Goal: Check status: Check status

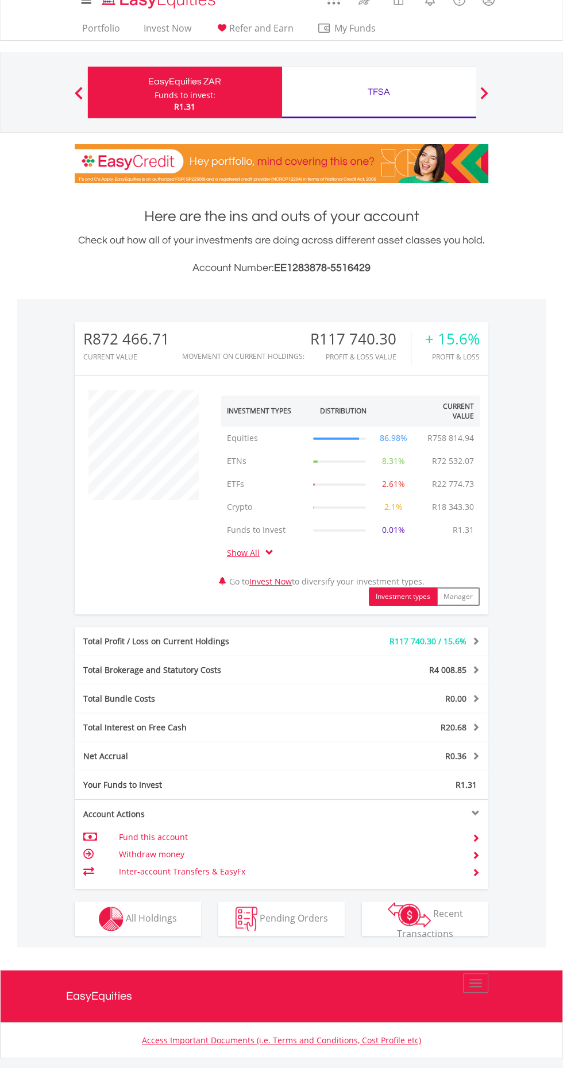
scroll to position [29, 0]
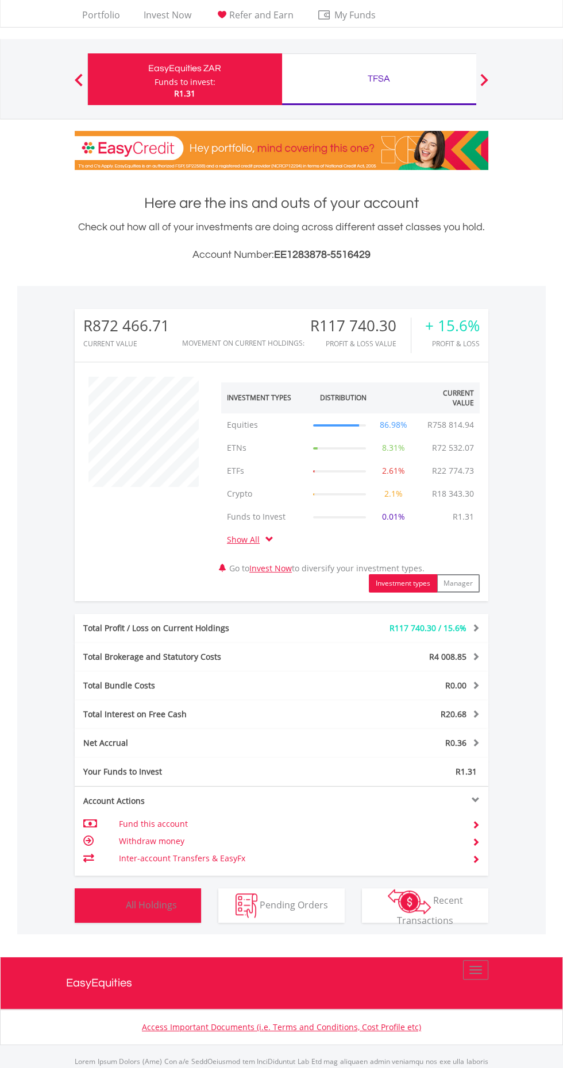
click at [175, 910] on button "Holdings All Holdings" at bounding box center [138, 905] width 126 height 34
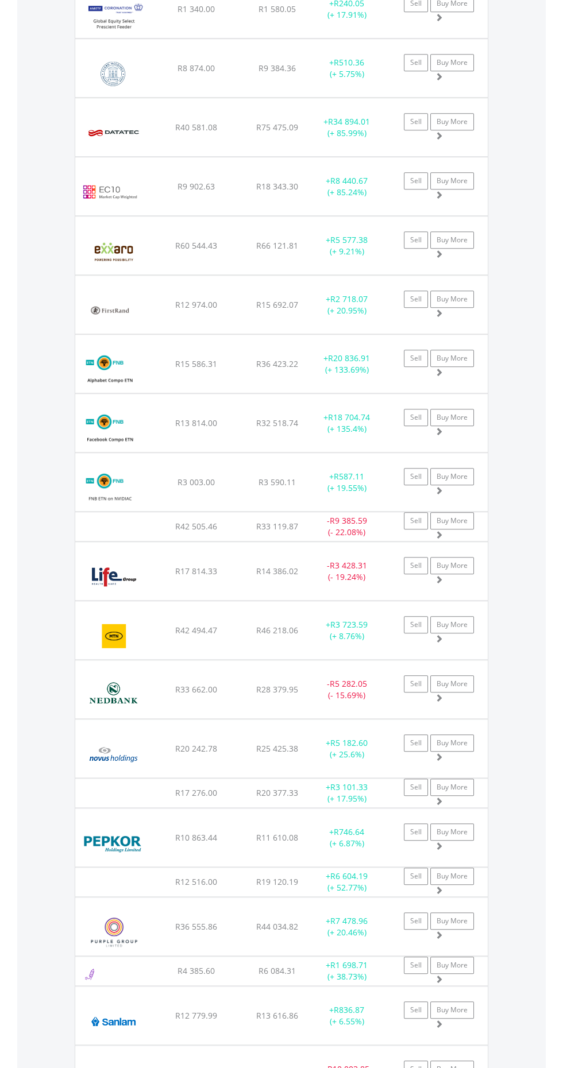
scroll to position [1302, 0]
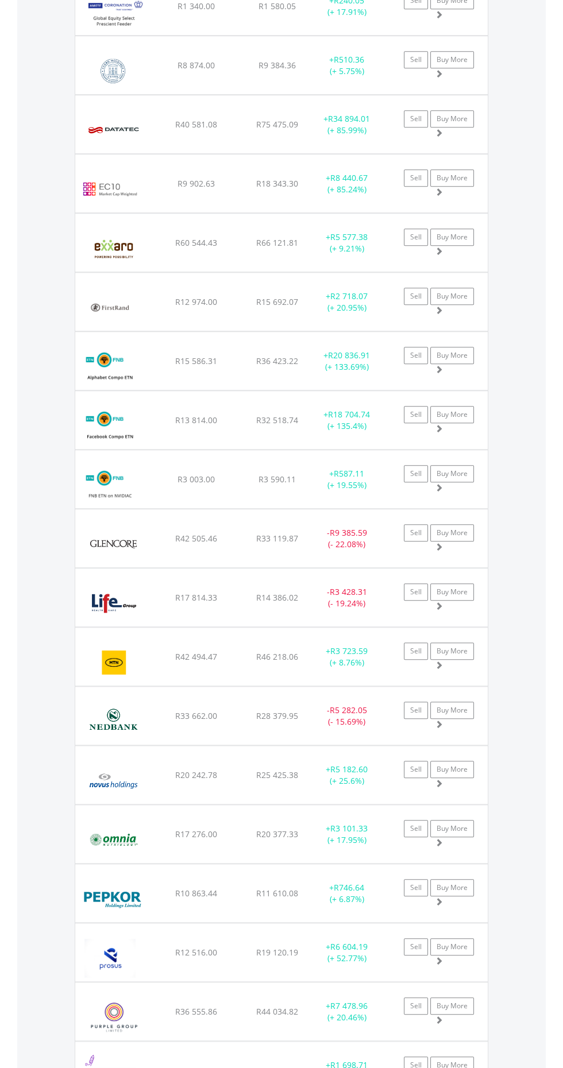
click at [377, 704] on div "- R5 282.05 (- 15.69%)" at bounding box center [347, 715] width 72 height 23
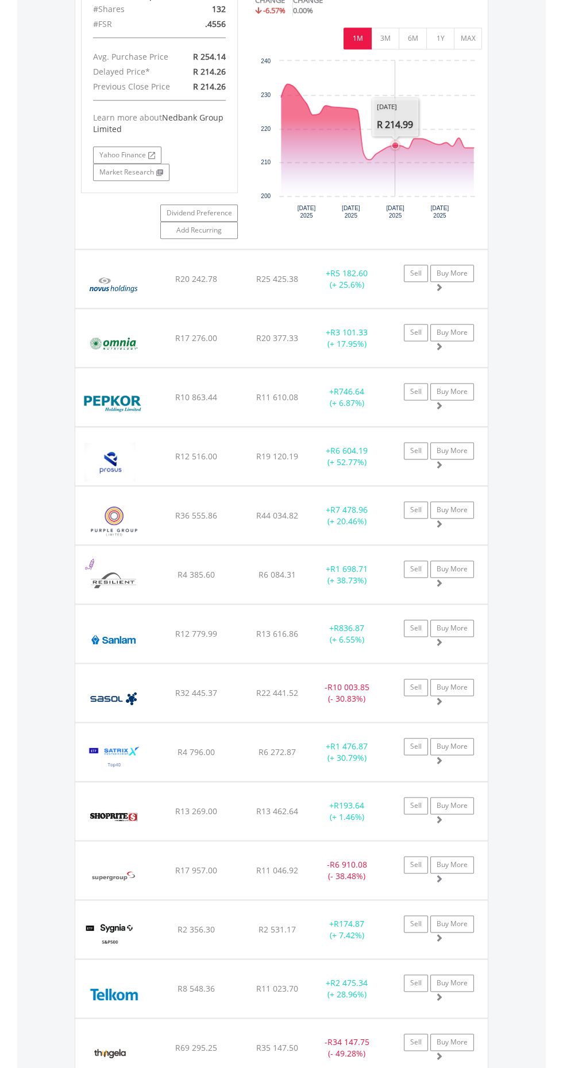
scroll to position [2087, 0]
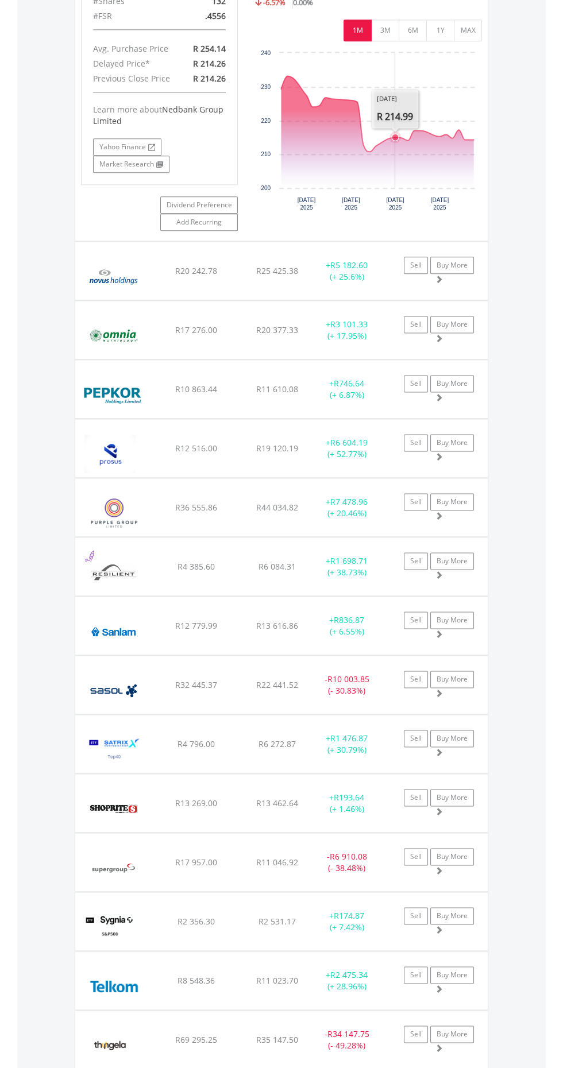
click at [377, 852] on div "- R6 910.08 (- 38.48%)" at bounding box center [347, 862] width 72 height 23
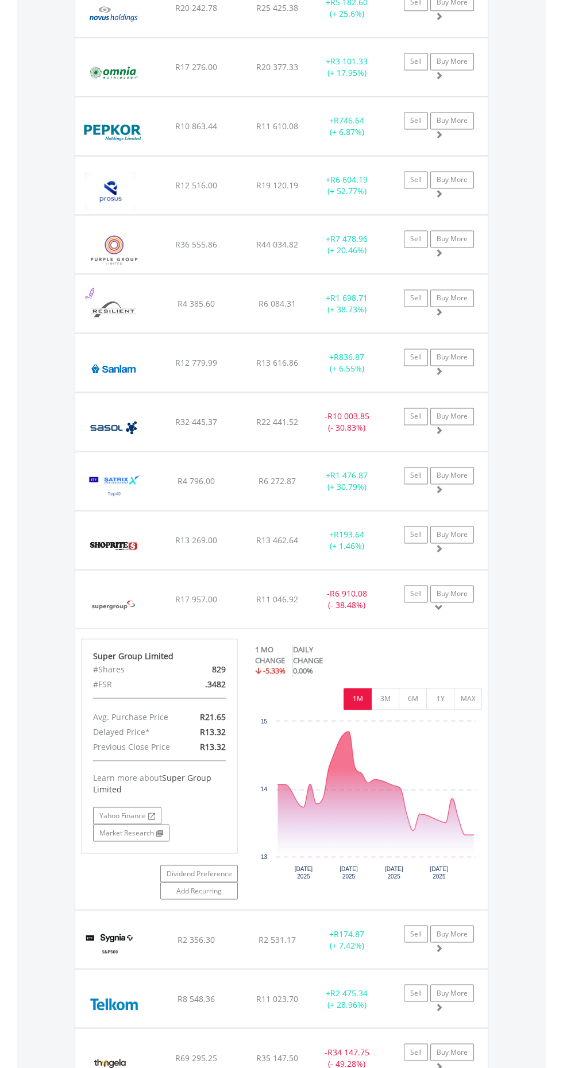
scroll to position [2353, 0]
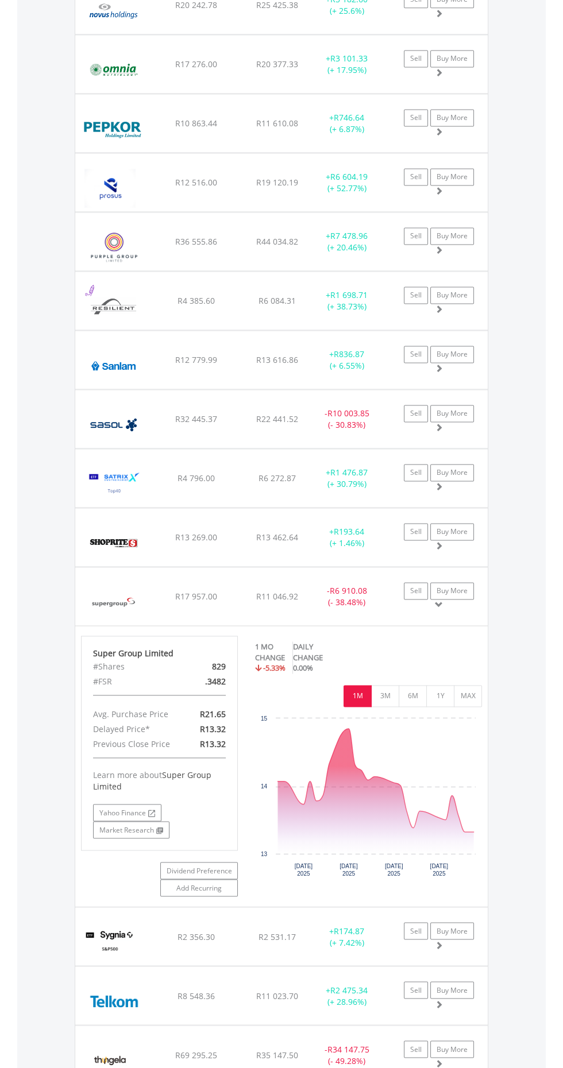
click at [367, 1045] on div "- R34 147.75 (- 49.28%)" at bounding box center [347, 1054] width 72 height 23
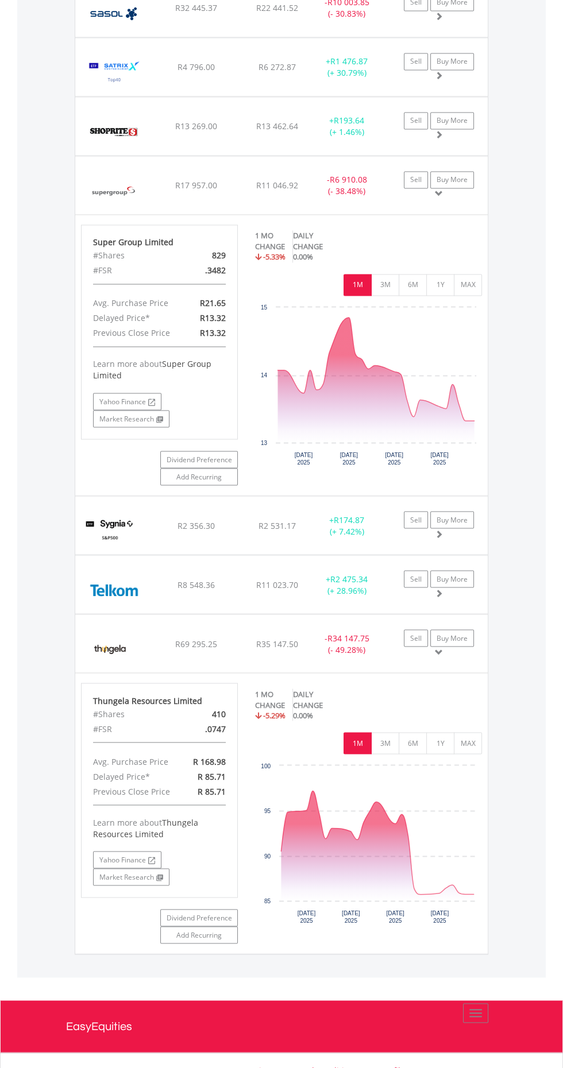
scroll to position [2764, 0]
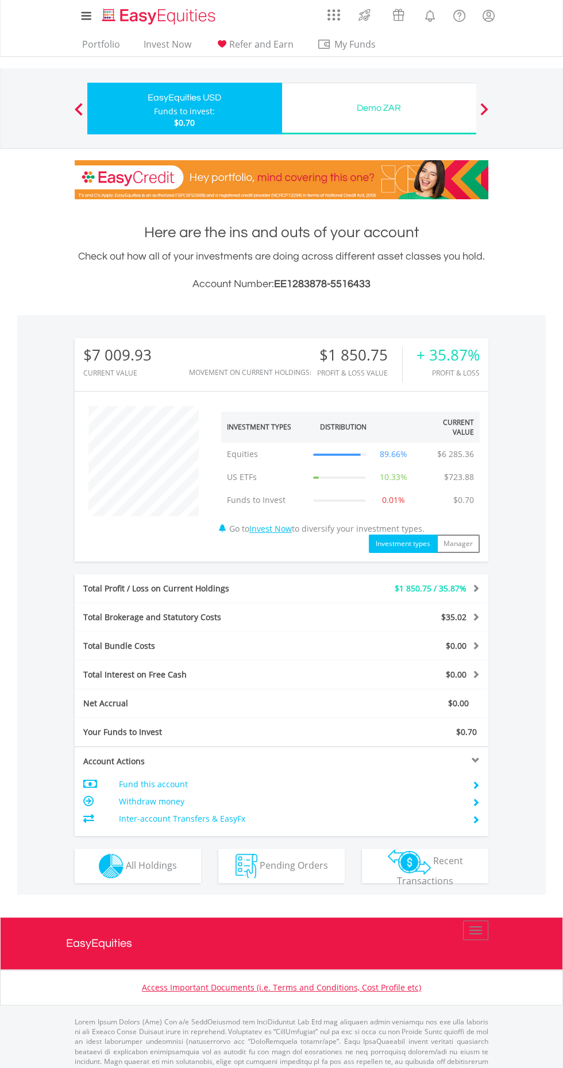
scroll to position [110, 138]
click at [140, 867] on span "All Holdings" at bounding box center [151, 864] width 51 height 13
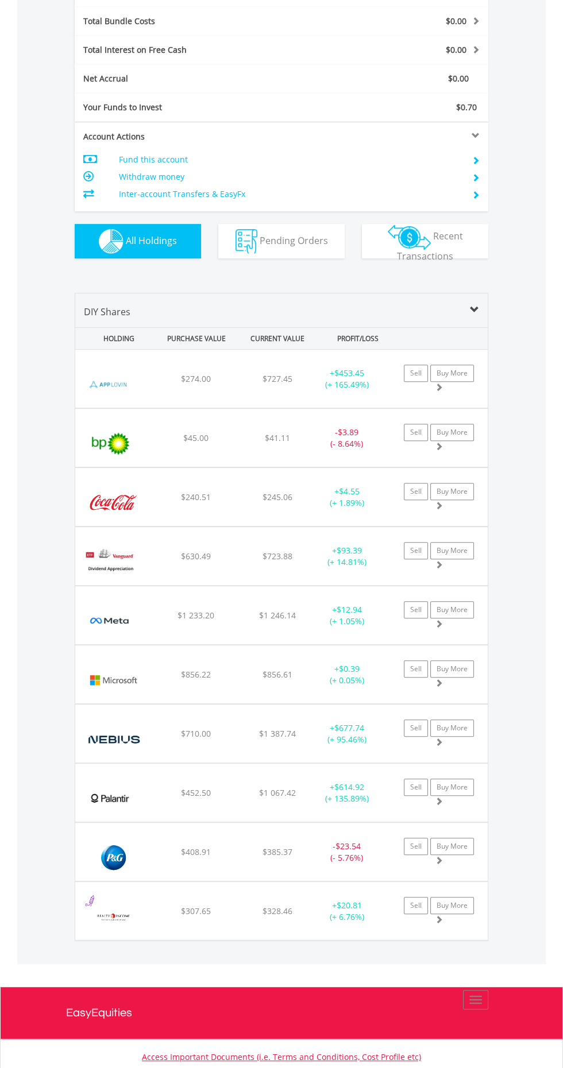
scroll to position [651, 0]
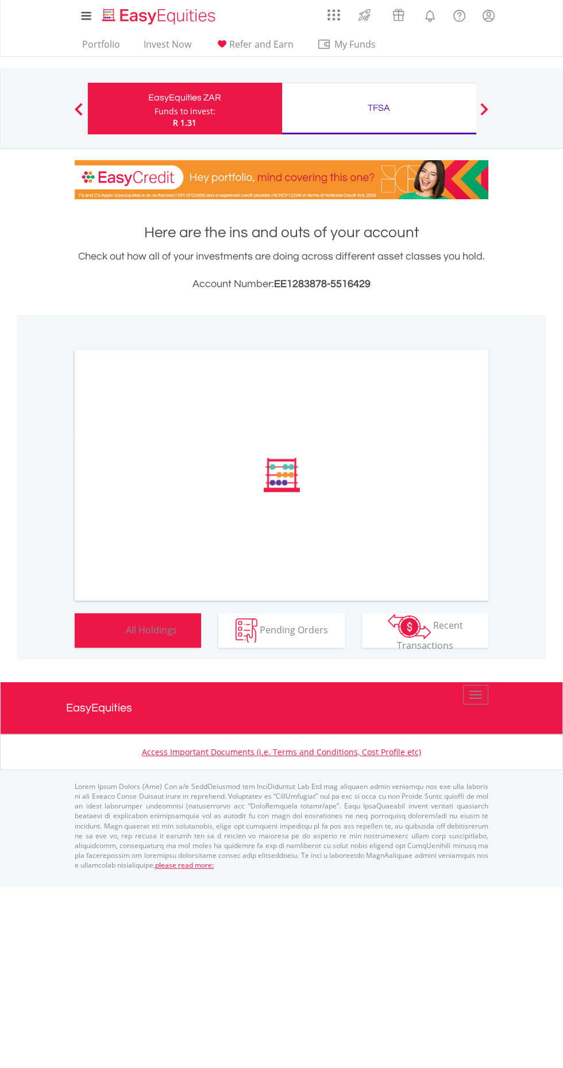
click at [127, 615] on button "Holdings All Holdings" at bounding box center [138, 630] width 126 height 34
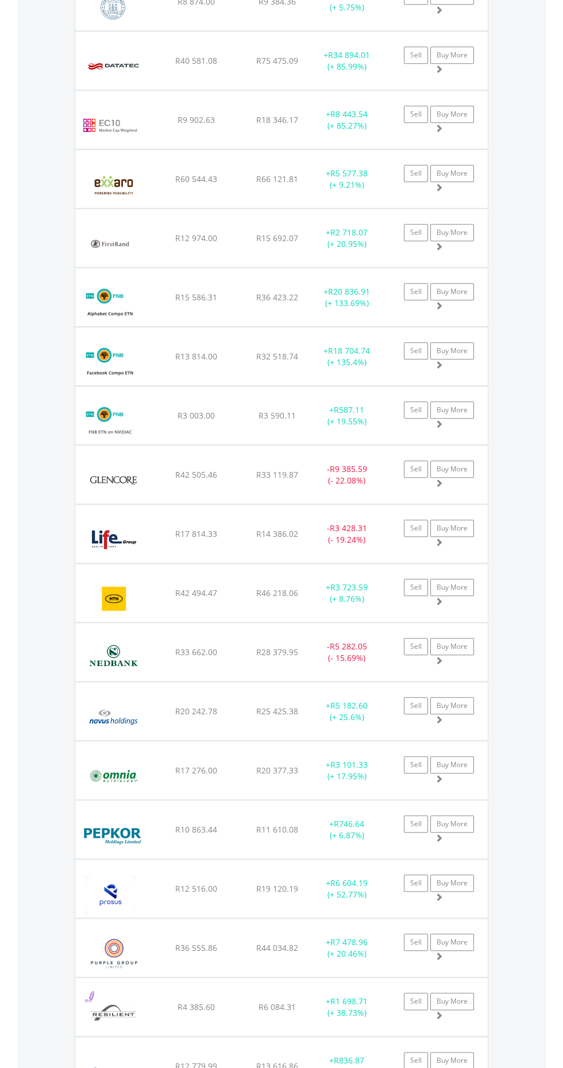
scroll to position [1330, 0]
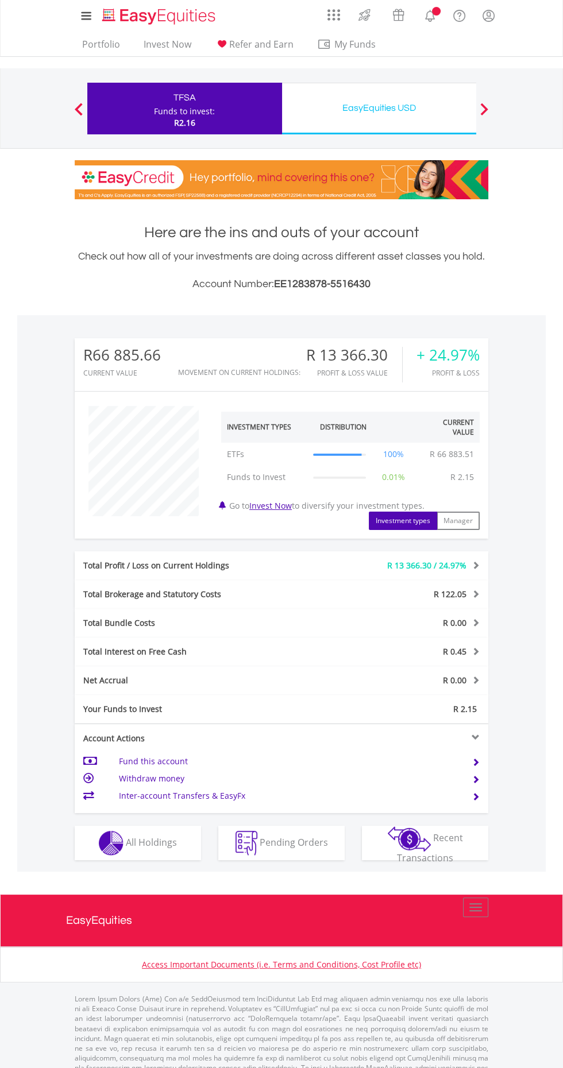
scroll to position [110, 138]
click at [177, 840] on button "Holdings All Holdings" at bounding box center [138, 842] width 126 height 34
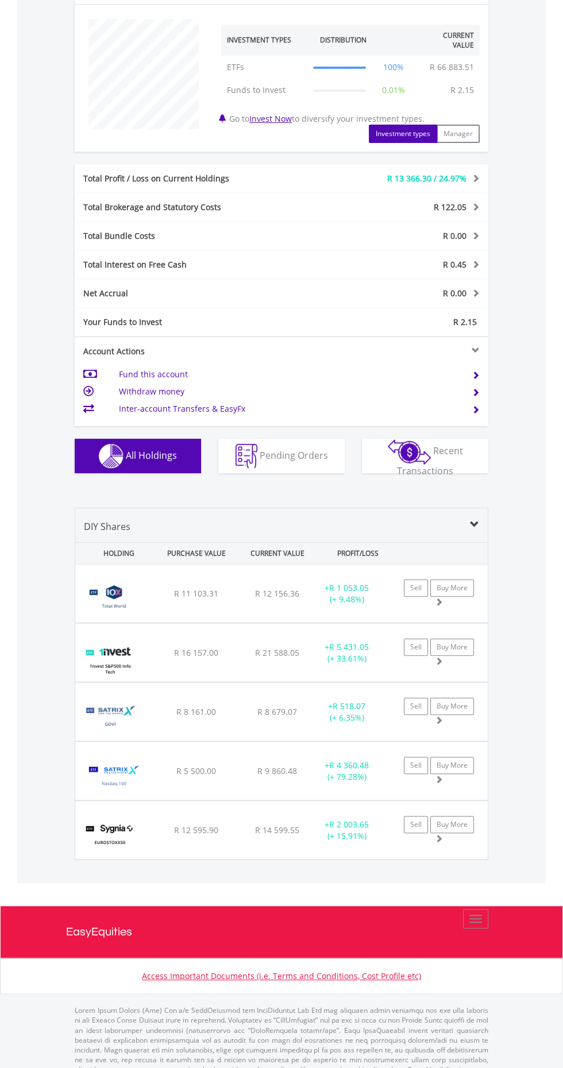
scroll to position [395, 0]
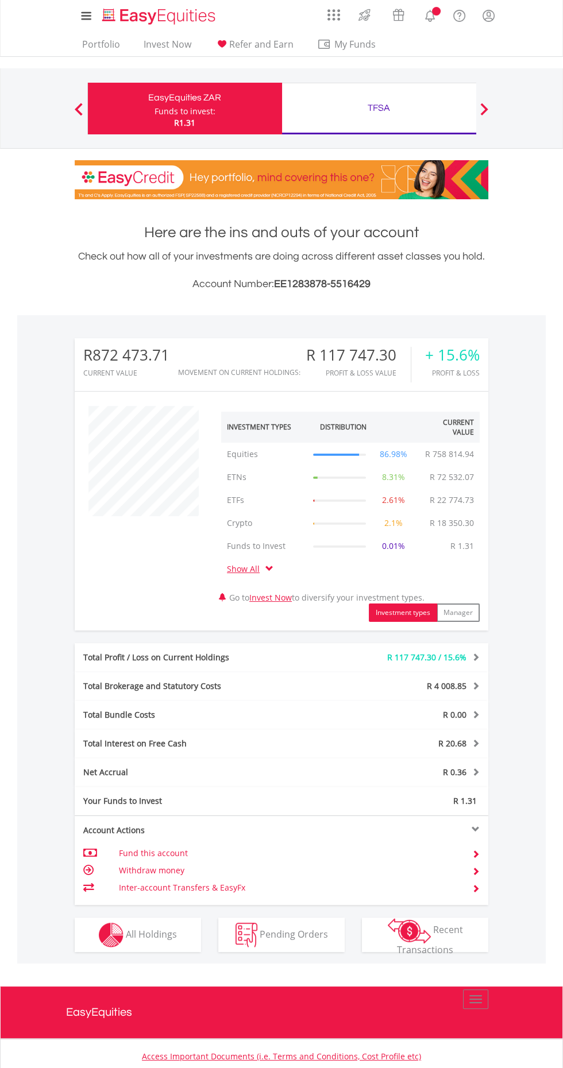
scroll to position [110, 138]
click at [132, 938] on span "All Holdings" at bounding box center [151, 933] width 51 height 13
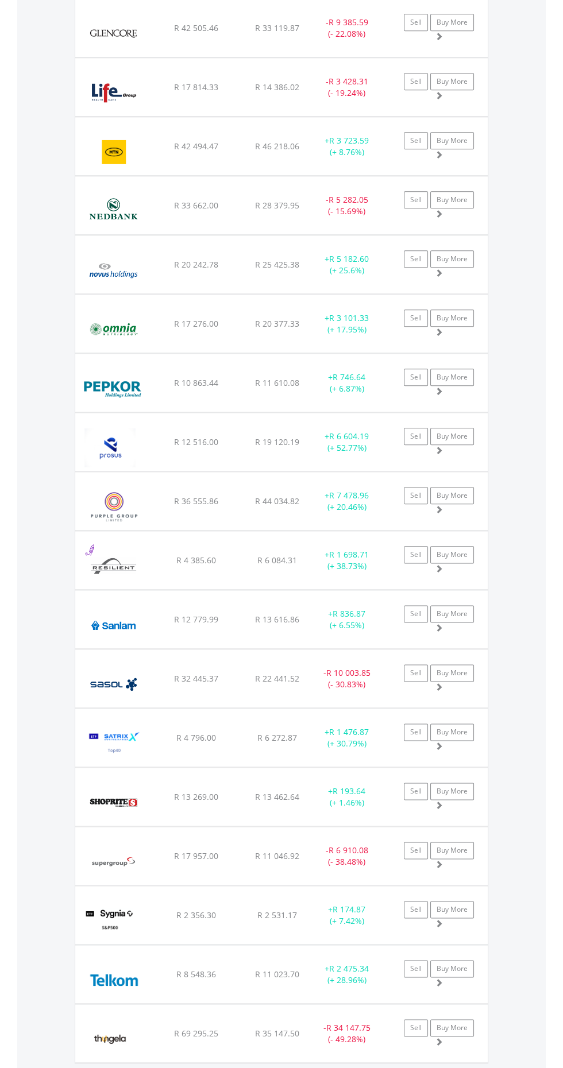
scroll to position [1812, 0]
